Goal: Navigation & Orientation: Find specific page/section

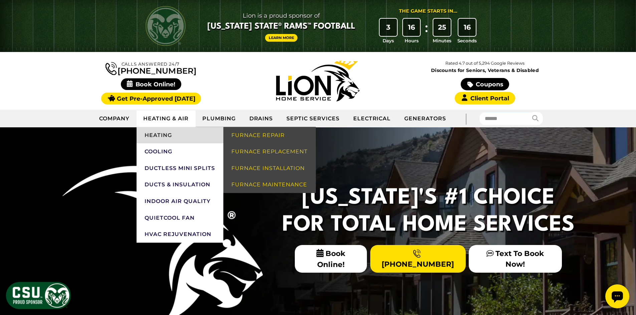
click at [169, 136] on link "Heating" at bounding box center [179, 135] width 87 height 17
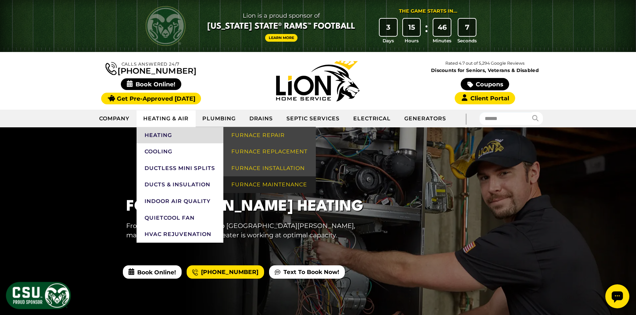
click at [251, 181] on link "Furnace Maintenance" at bounding box center [269, 184] width 92 height 17
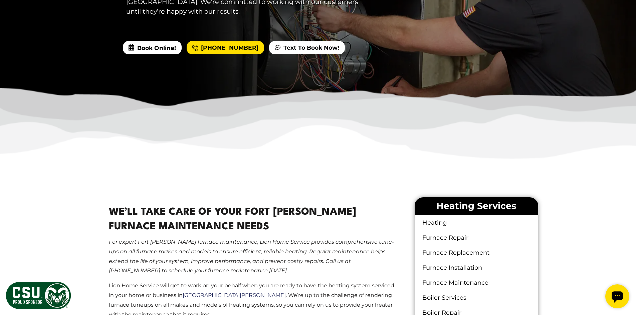
scroll to position [367, 0]
